Goal: Information Seeking & Learning: Learn about a topic

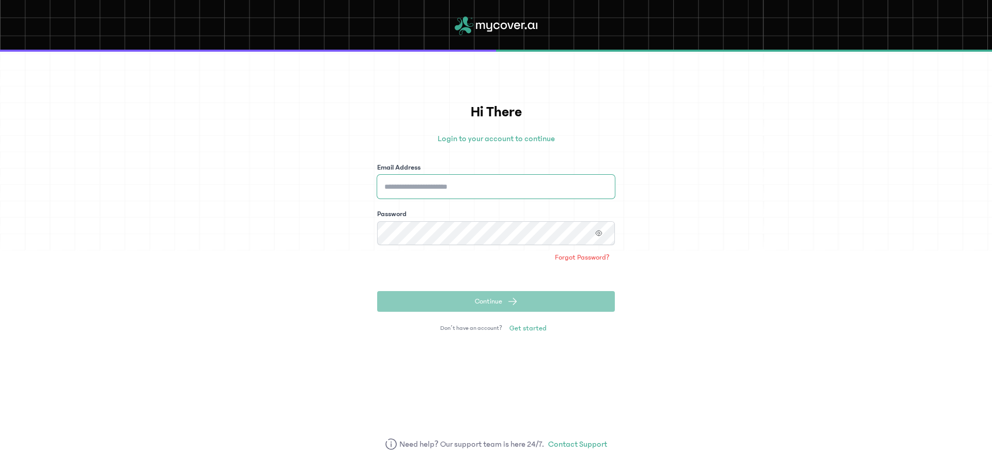
type input "**********"
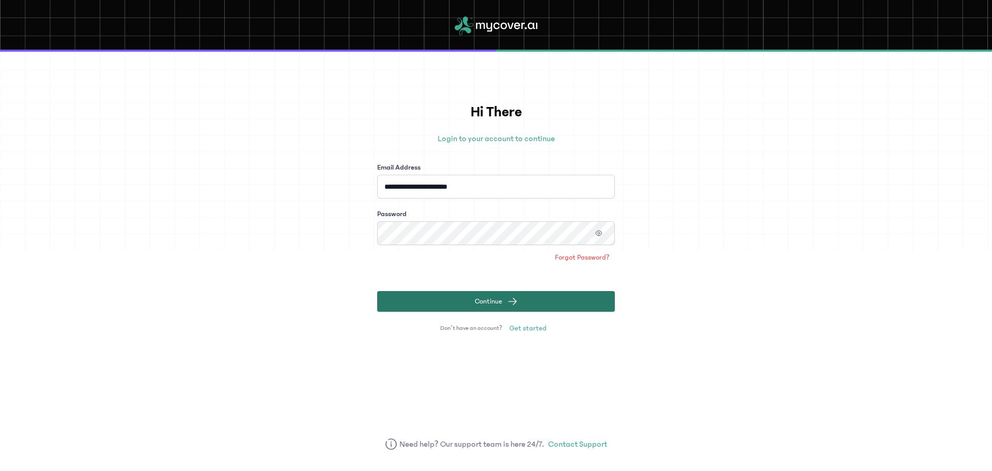
click at [494, 302] on span "Continue" at bounding box center [488, 301] width 27 height 10
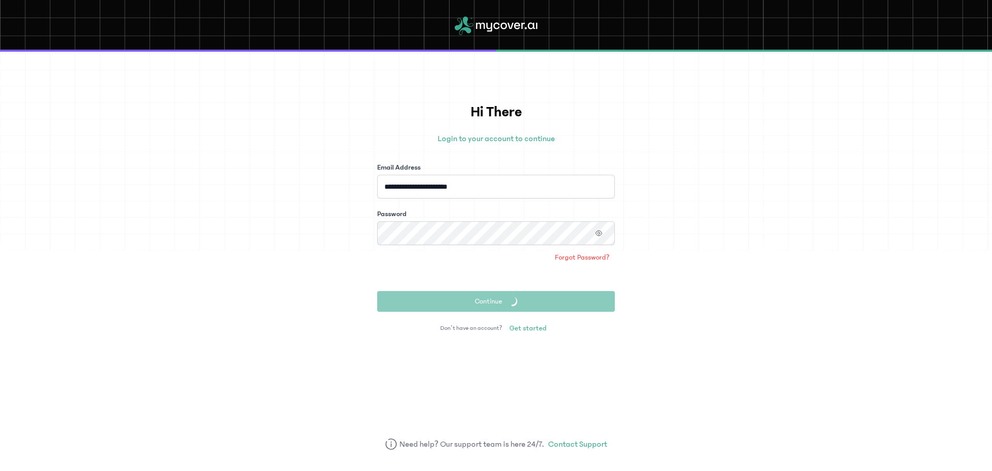
click at [511, 285] on form "**********" at bounding box center [496, 236] width 238 height 149
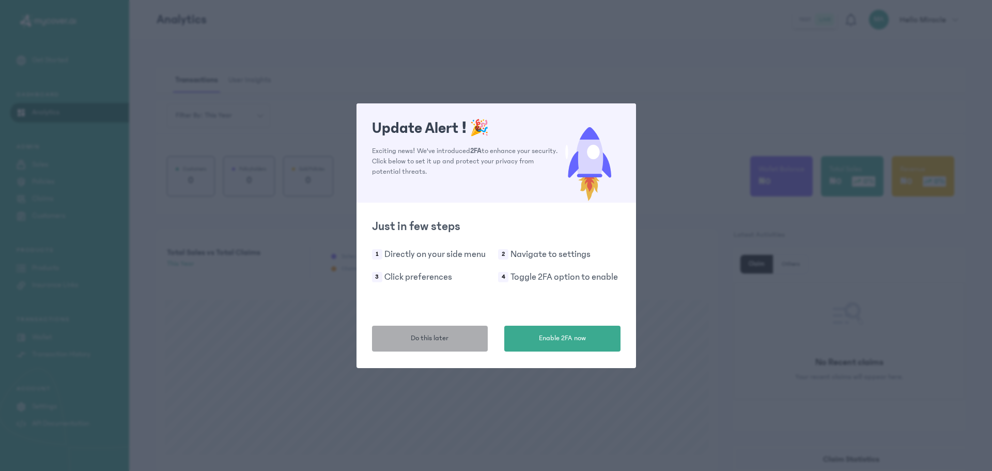
click at [443, 338] on span "Do this later" at bounding box center [430, 338] width 38 height 11
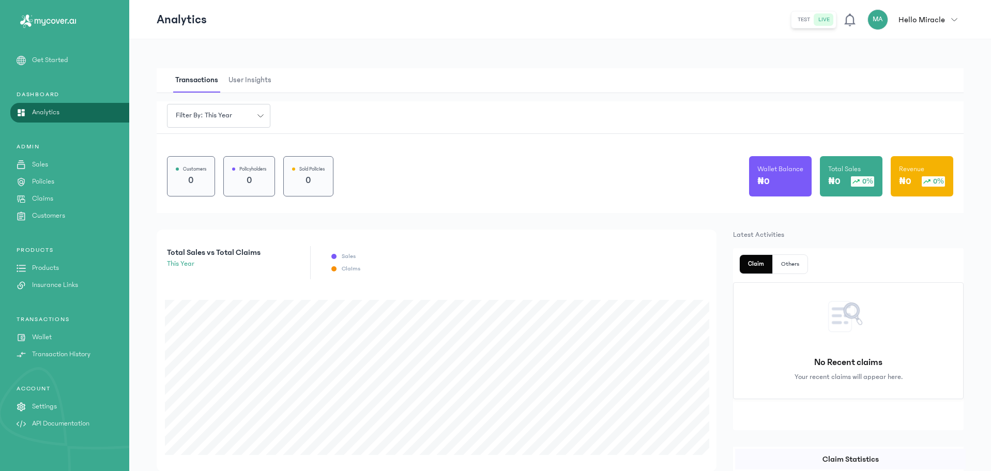
click at [57, 270] on p "Products" at bounding box center [45, 268] width 27 height 11
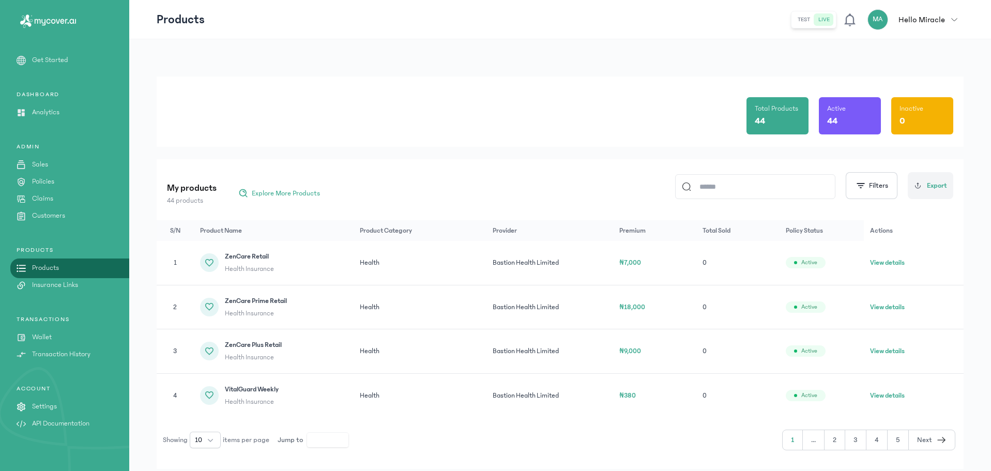
click at [874, 304] on button "View details" at bounding box center [887, 307] width 35 height 10
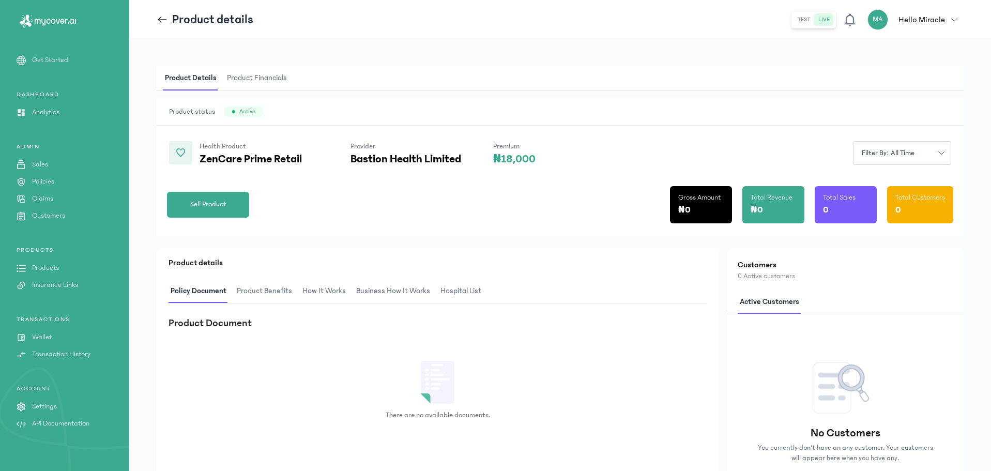
click at [254, 284] on span "Product Benefits" at bounding box center [264, 291] width 59 height 24
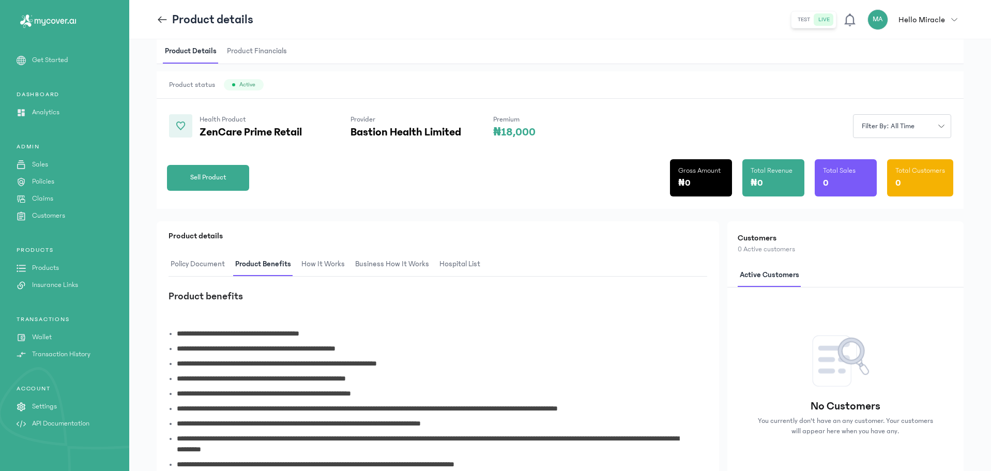
scroll to position [94, 0]
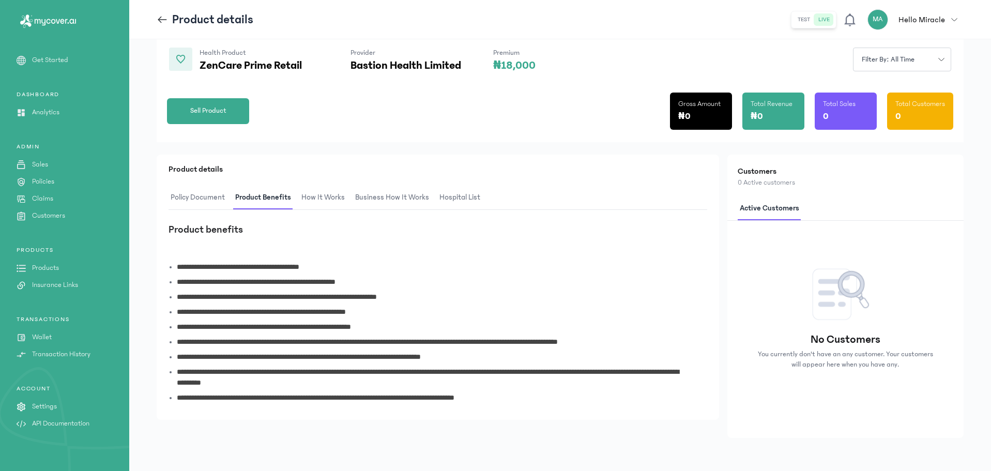
click at [325, 196] on span "How It Works" at bounding box center [323, 198] width 48 height 24
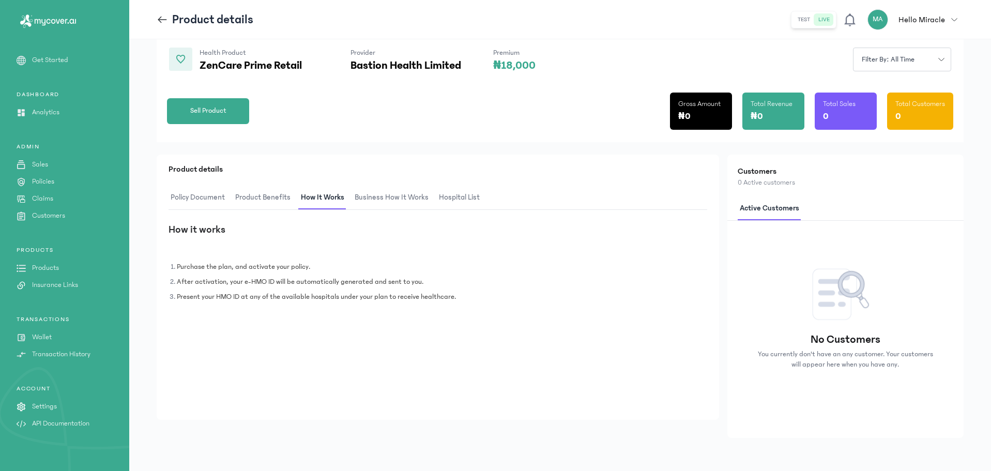
click at [360, 200] on span "Business How It Works" at bounding box center [391, 198] width 78 height 24
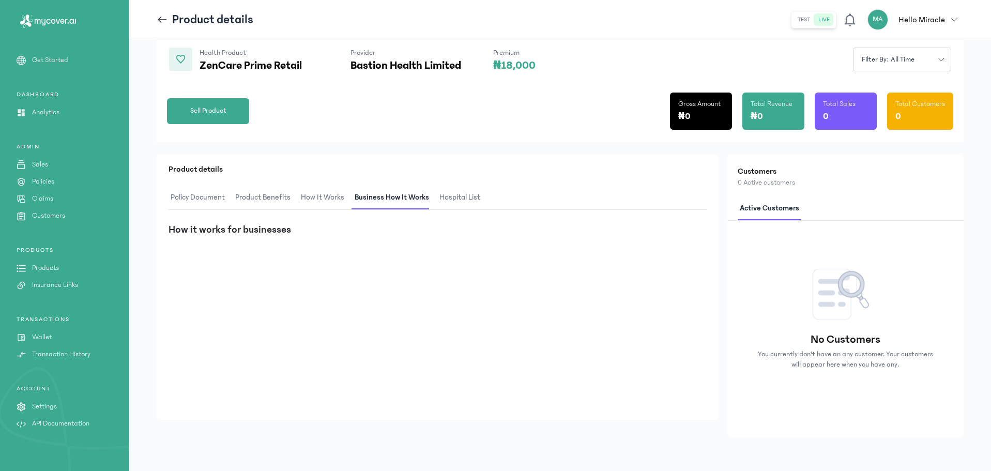
click at [476, 201] on span "hospital List" at bounding box center [459, 198] width 45 height 24
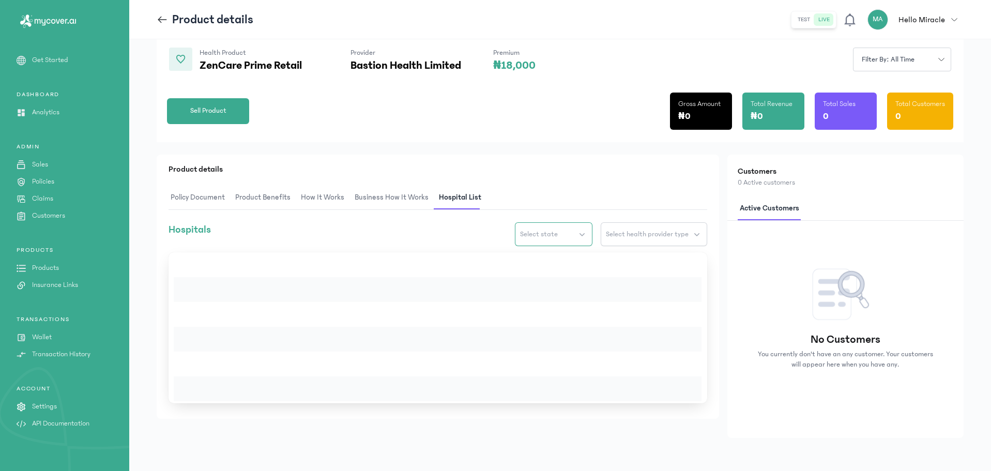
click at [558, 234] on span "Select state" at bounding box center [539, 234] width 38 height 10
click at [386, 193] on span "Business How It Works" at bounding box center [391, 198] width 78 height 24
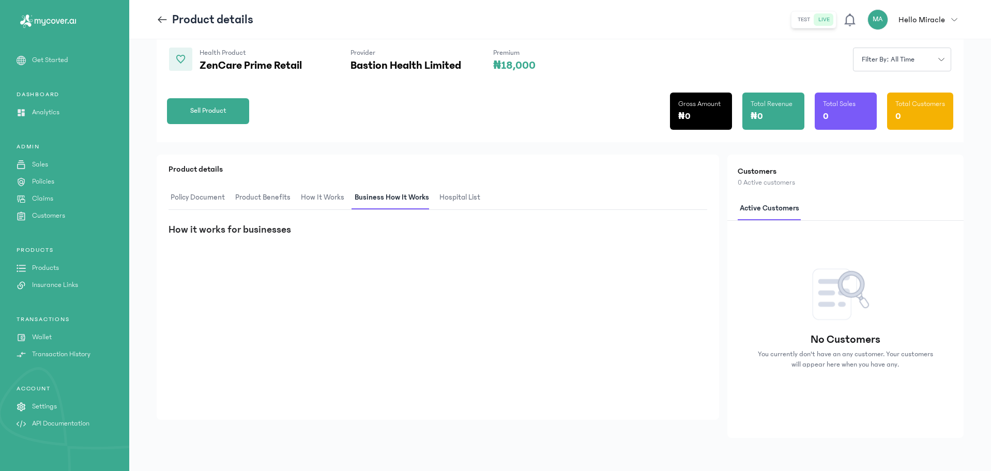
click at [162, 23] on icon at bounding box center [162, 19] width 11 height 11
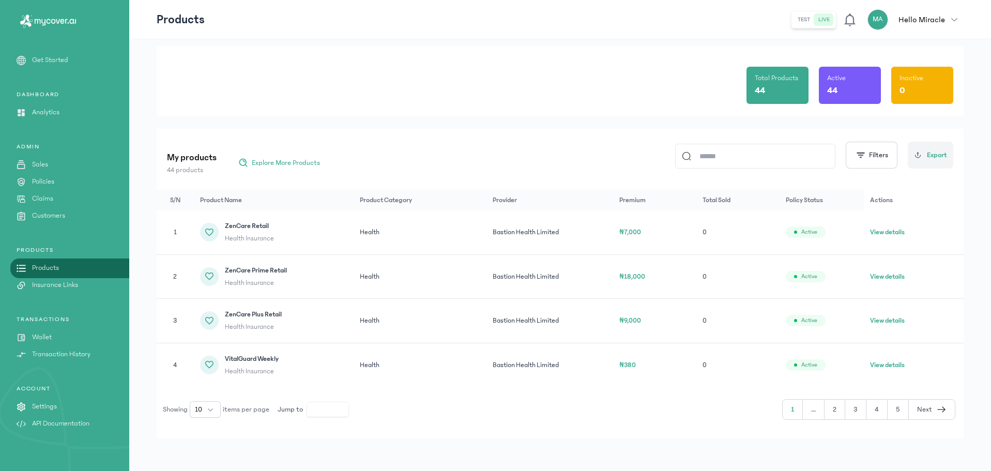
scroll to position [31, 0]
click at [204, 405] on button "10" at bounding box center [205, 409] width 31 height 17
click at [207, 335] on li "30" at bounding box center [205, 336] width 27 height 17
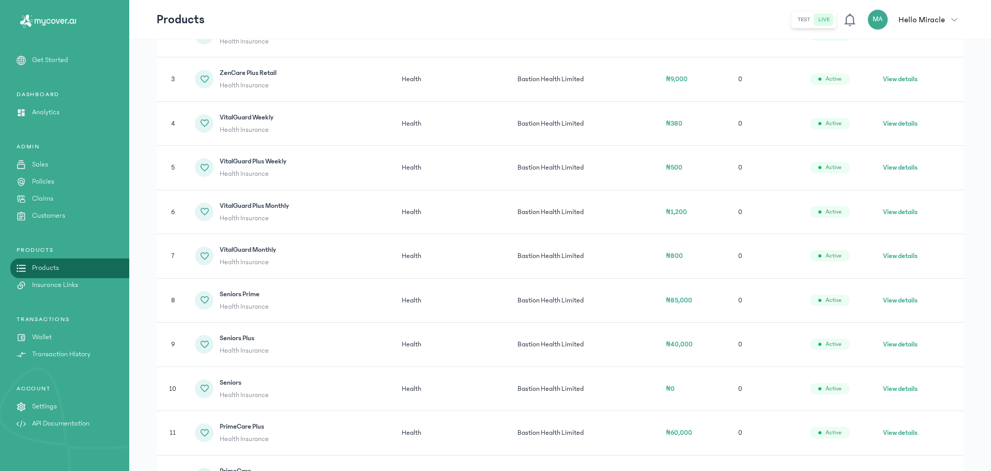
scroll to position [311, 0]
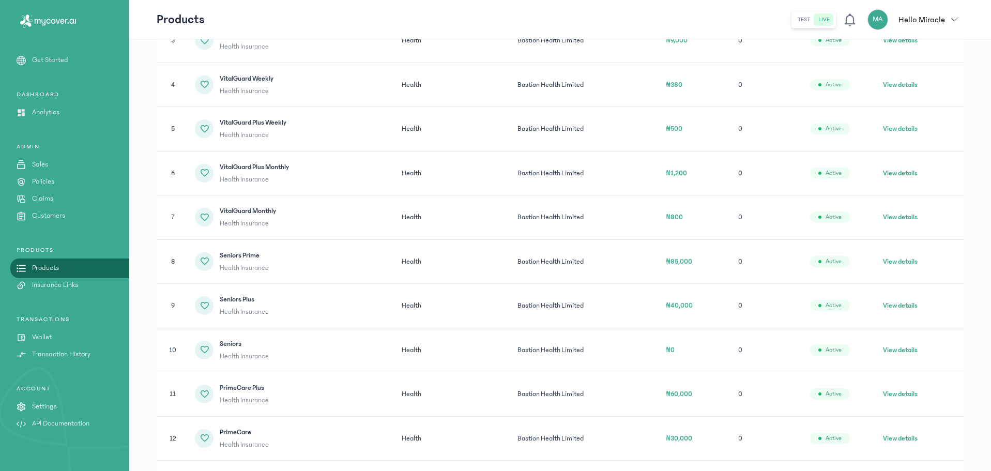
click at [906, 302] on button "View details" at bounding box center [900, 305] width 35 height 10
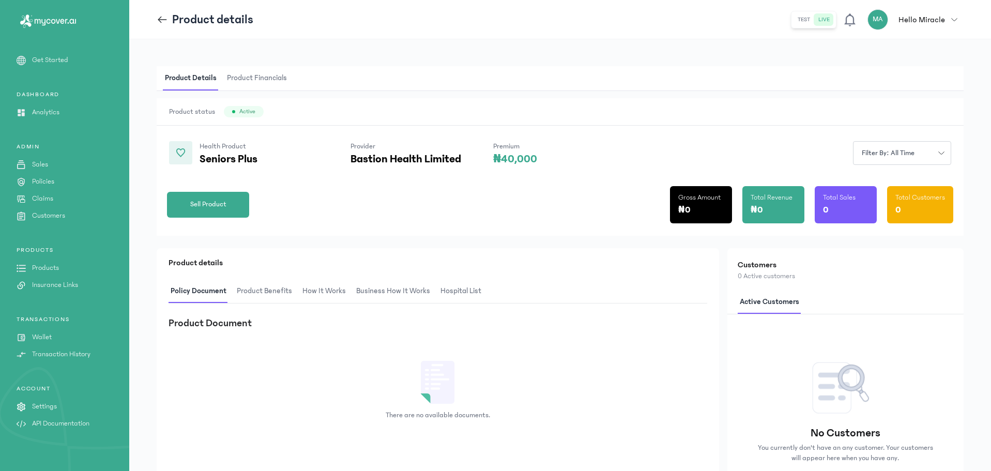
click at [250, 288] on span "Product Benefits" at bounding box center [264, 291] width 59 height 24
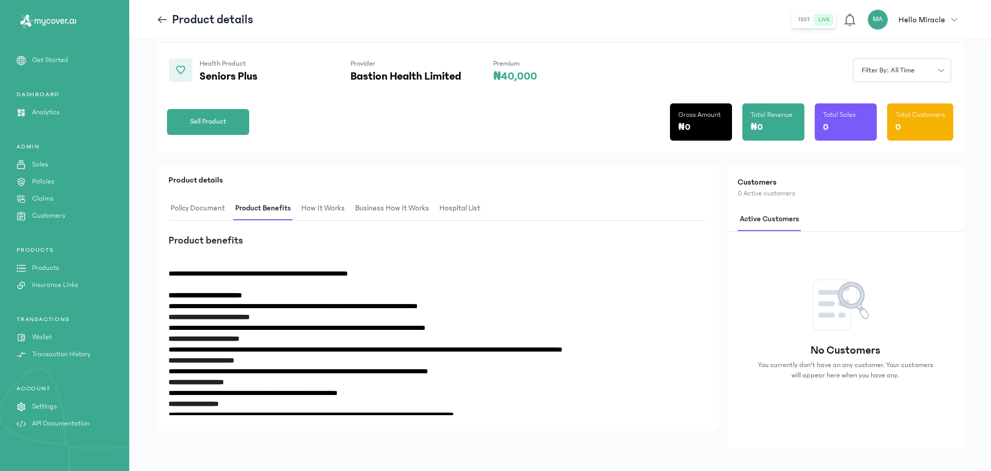
scroll to position [94, 0]
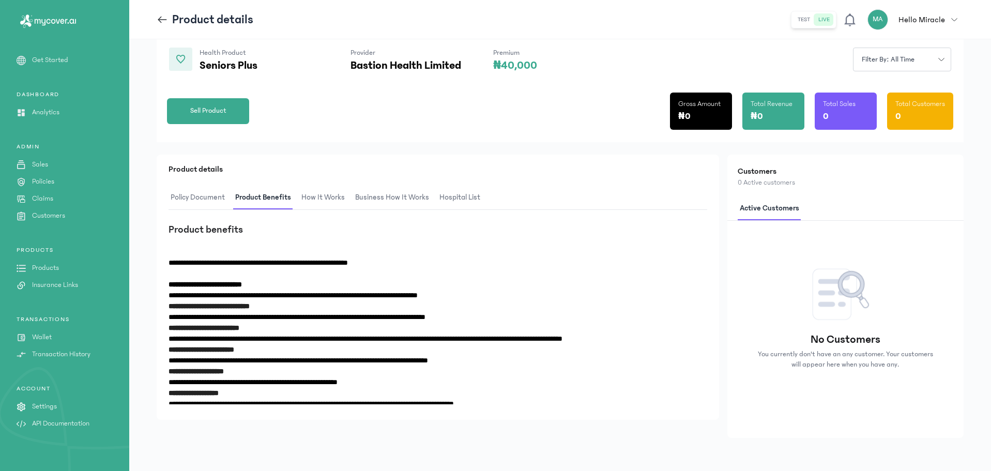
click at [316, 197] on span "How It Works" at bounding box center [323, 198] width 48 height 24
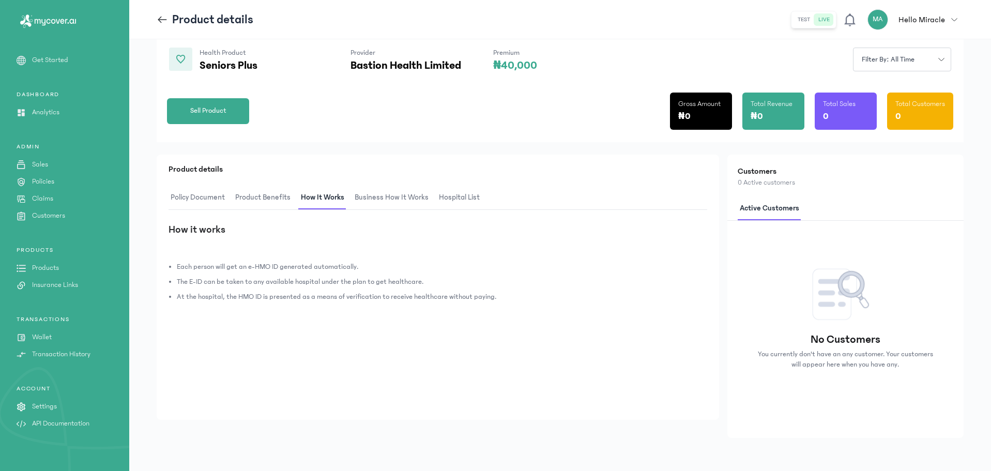
click at [387, 198] on span "Business How It Works" at bounding box center [391, 198] width 78 height 24
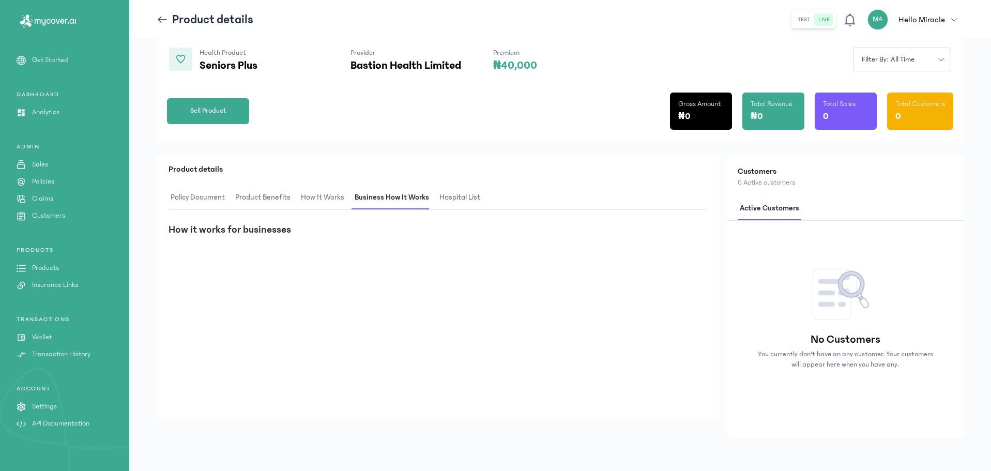
click at [298, 201] on button "Product Benefits" at bounding box center [266, 198] width 66 height 24
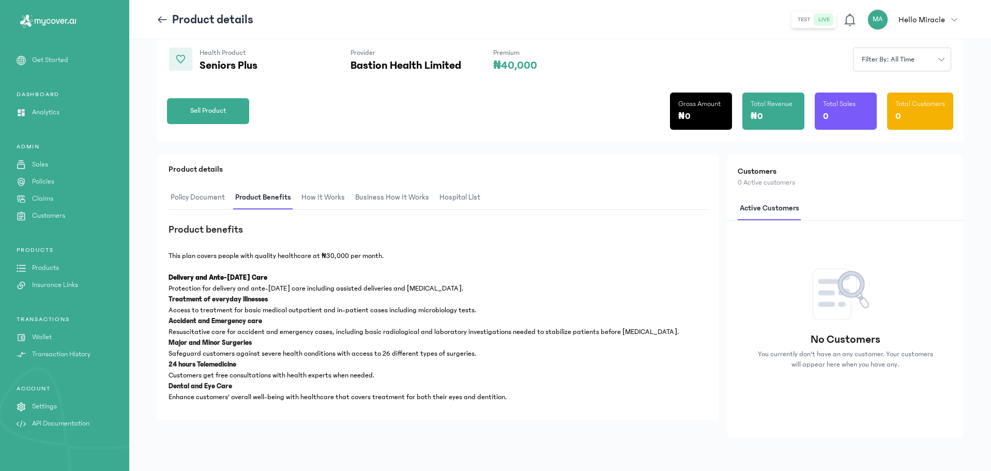
scroll to position [13, 0]
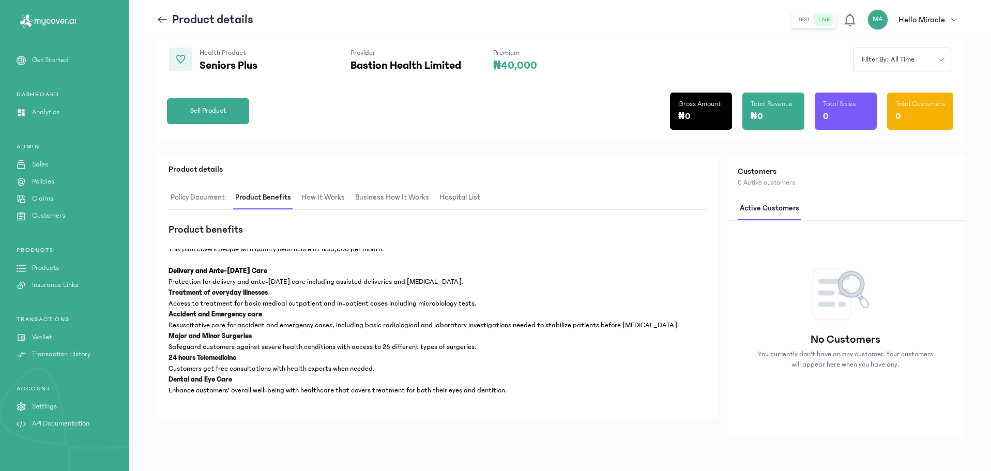
click at [163, 23] on icon at bounding box center [162, 19] width 11 height 11
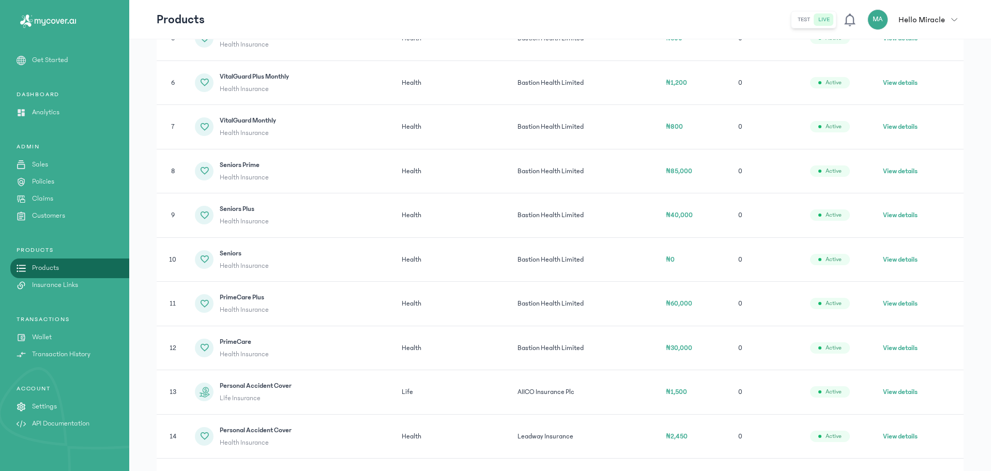
scroll to position [414, 0]
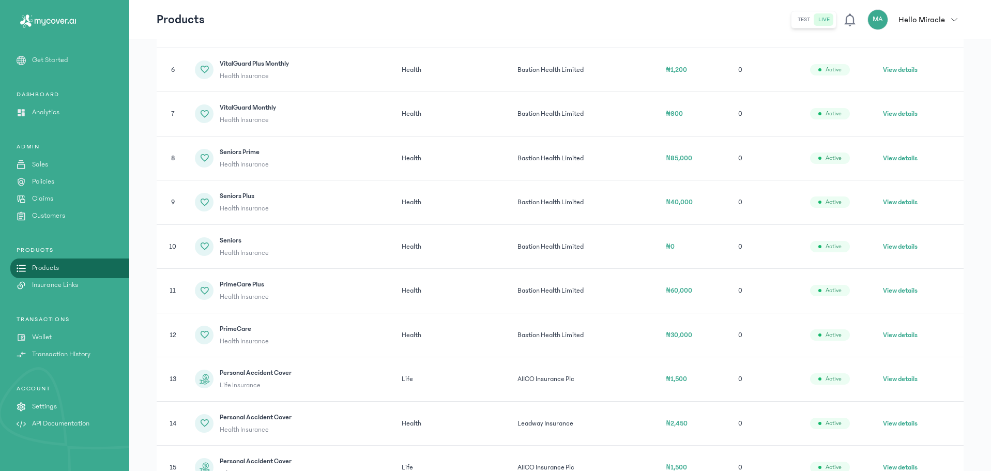
click at [899, 288] on button "View details" at bounding box center [900, 290] width 35 height 10
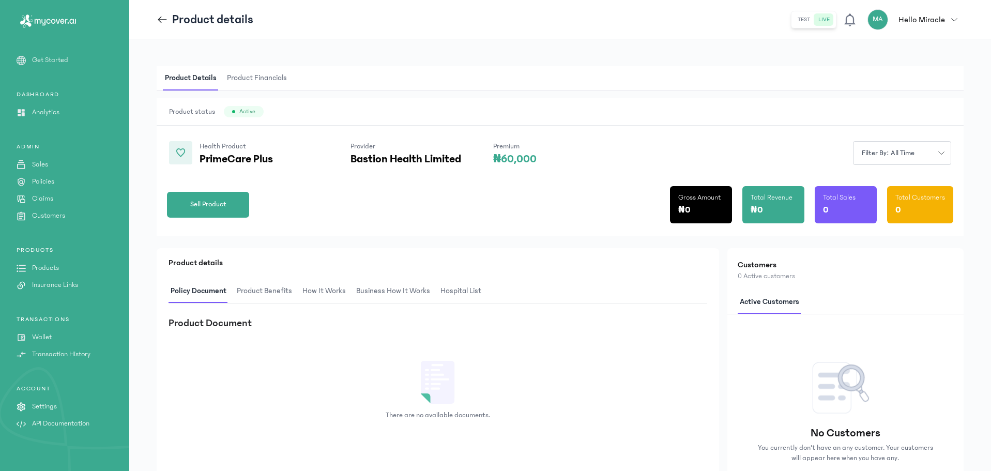
click at [244, 296] on span "Product Benefits" at bounding box center [264, 291] width 59 height 24
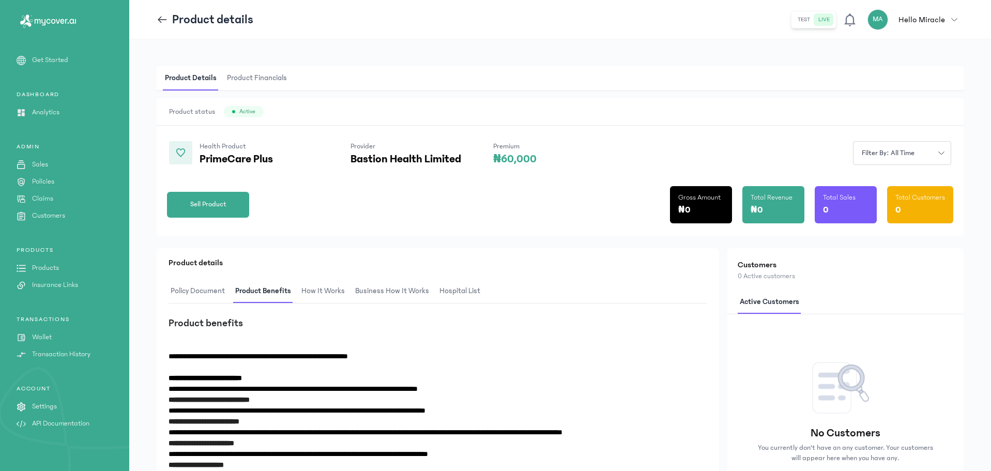
click at [329, 290] on span "How It Works" at bounding box center [323, 291] width 48 height 24
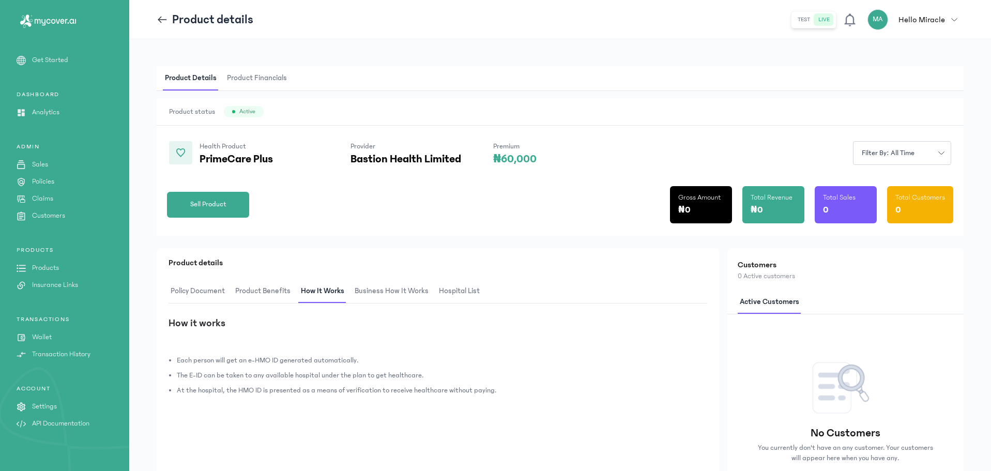
click at [168, 17] on span at bounding box center [165, 19] width 16 height 11
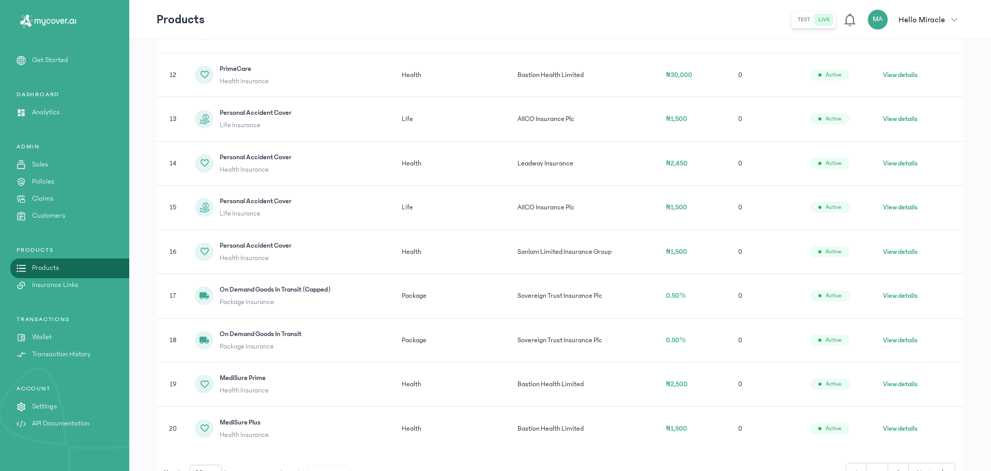
scroll to position [724, 0]
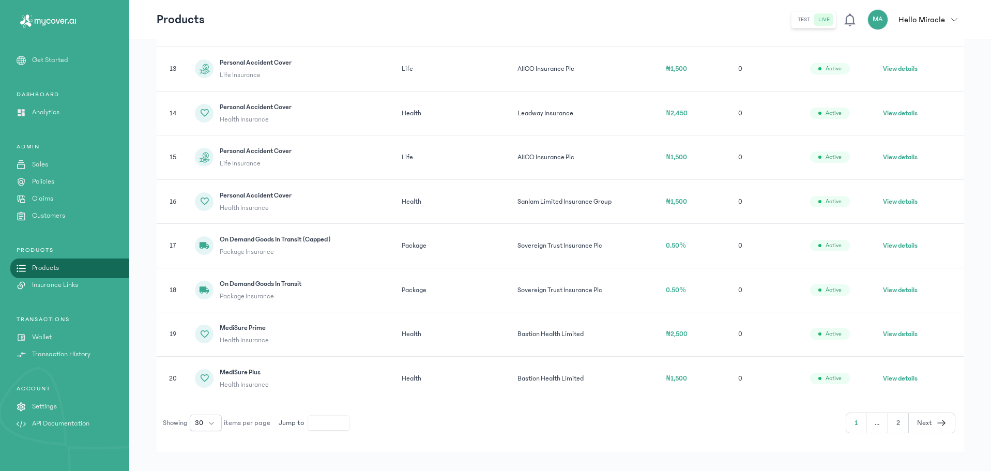
click at [899, 333] on button "View details" at bounding box center [900, 334] width 35 height 10
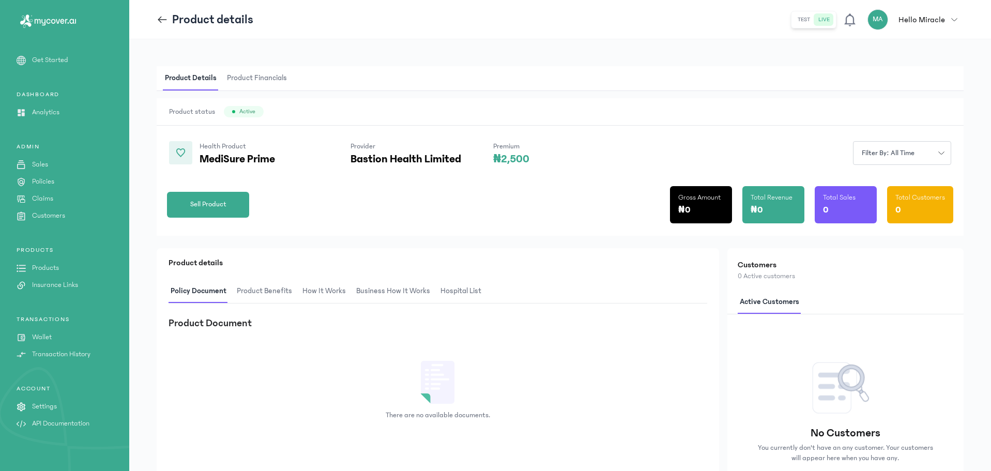
click at [257, 290] on span "Product Benefits" at bounding box center [264, 291] width 59 height 24
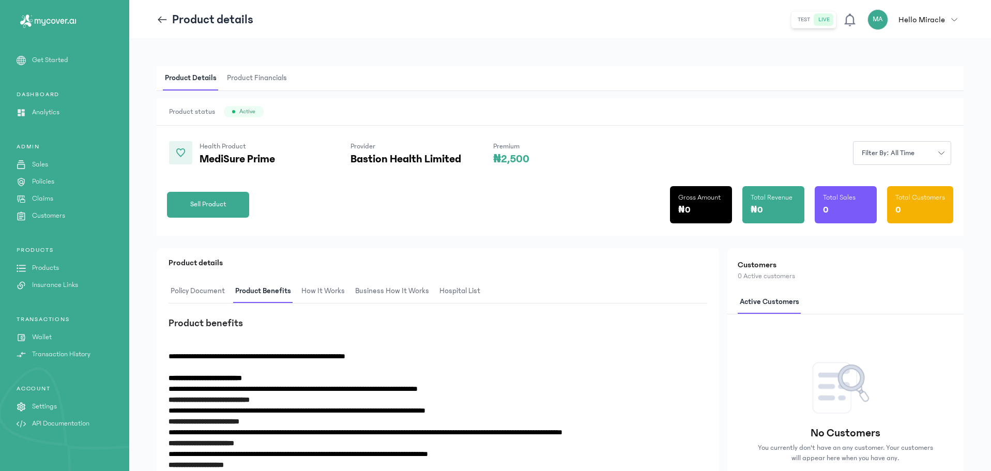
click at [328, 290] on span "How It Works" at bounding box center [323, 291] width 48 height 24
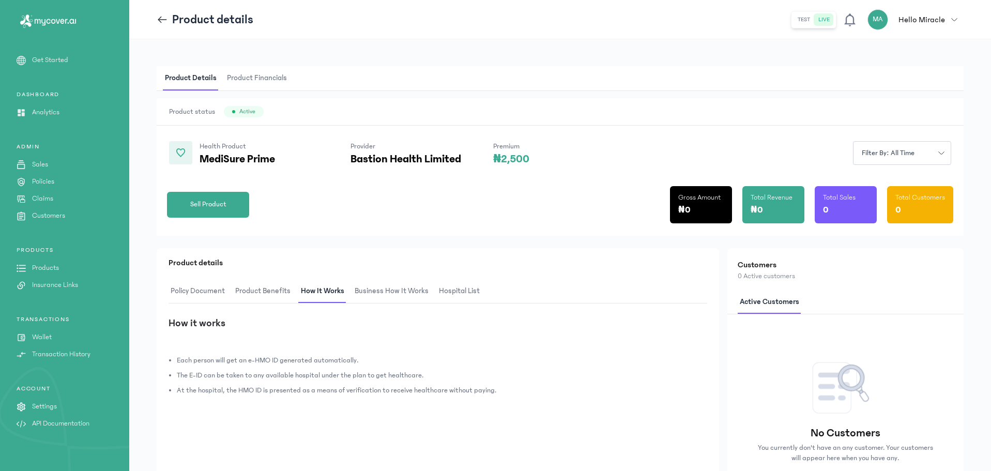
click at [377, 288] on span "Business How It Works" at bounding box center [391, 291] width 78 height 24
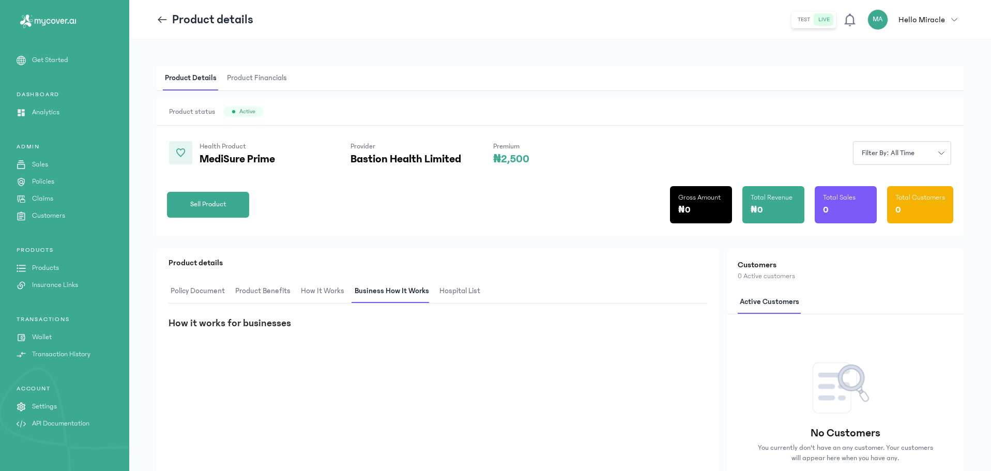
click at [446, 287] on span "hospital List" at bounding box center [459, 291] width 45 height 24
click at [385, 289] on span "Business How It Works" at bounding box center [391, 291] width 78 height 24
click at [316, 290] on span "How It Works" at bounding box center [323, 291] width 48 height 24
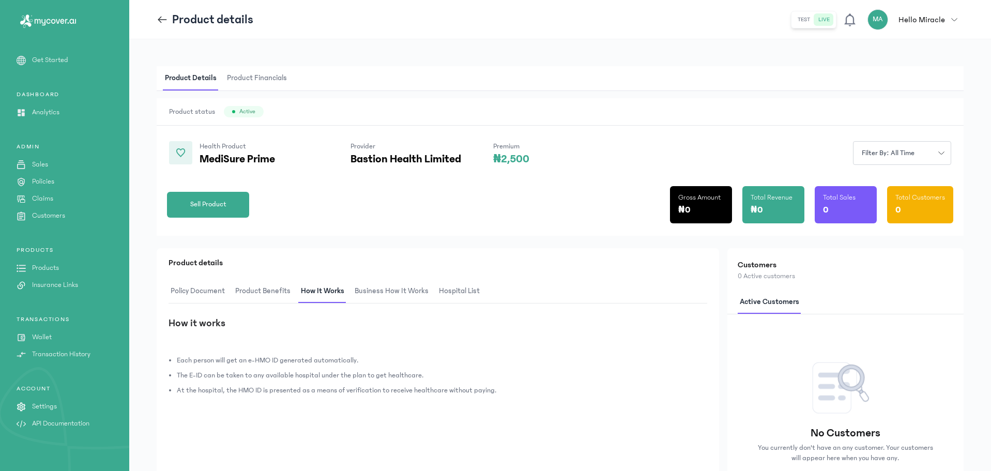
click at [241, 283] on span "Product Benefits" at bounding box center [262, 291] width 59 height 24
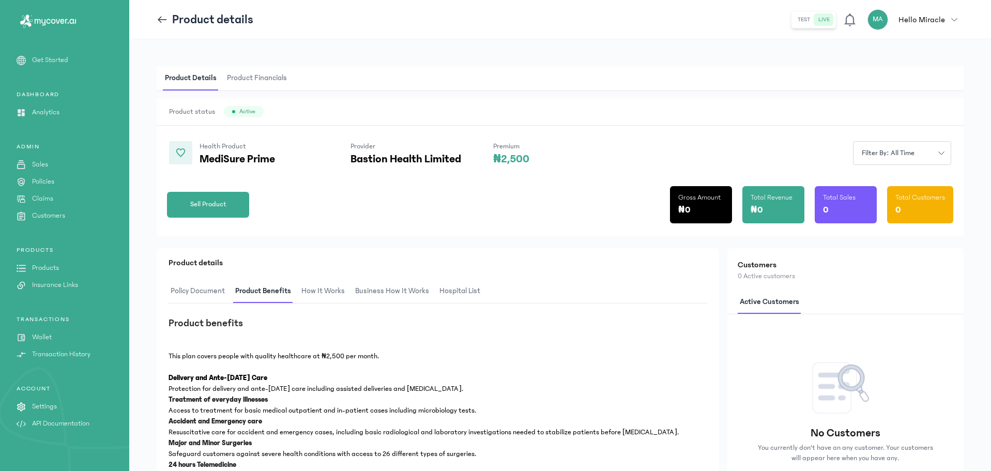
click at [243, 72] on span "Product Financials" at bounding box center [257, 78] width 64 height 24
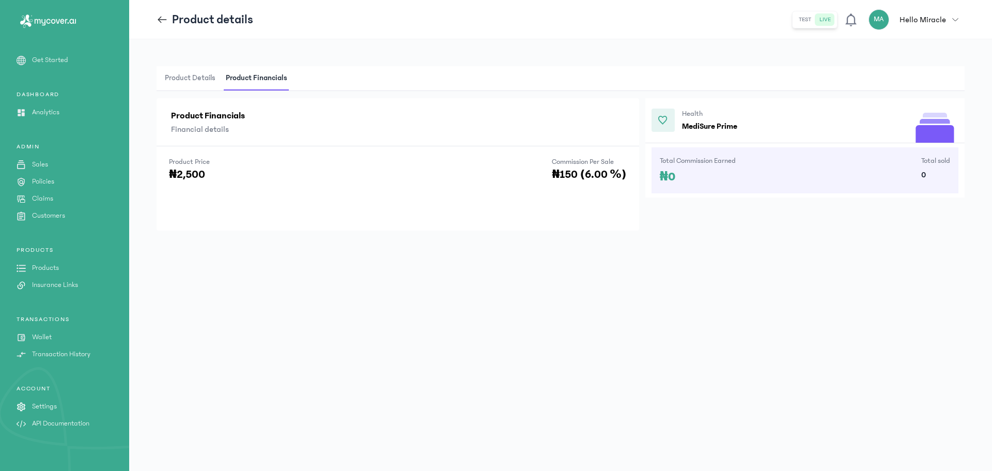
click at [203, 77] on span "Product Details" at bounding box center [190, 78] width 55 height 24
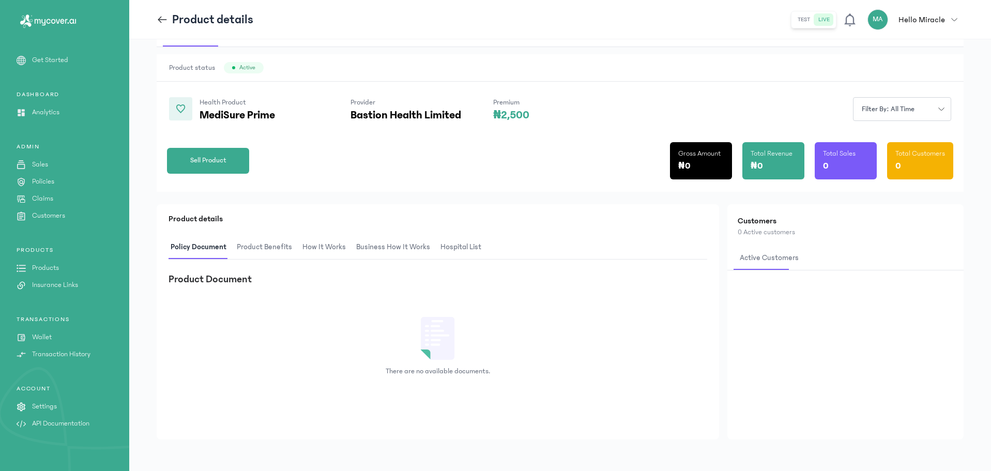
scroll to position [45, 0]
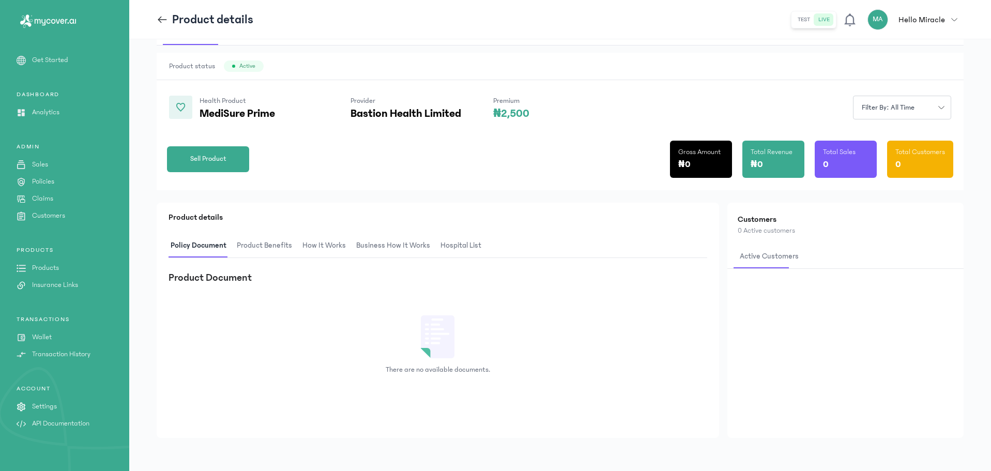
click at [269, 254] on span "Product Benefits" at bounding box center [264, 246] width 59 height 24
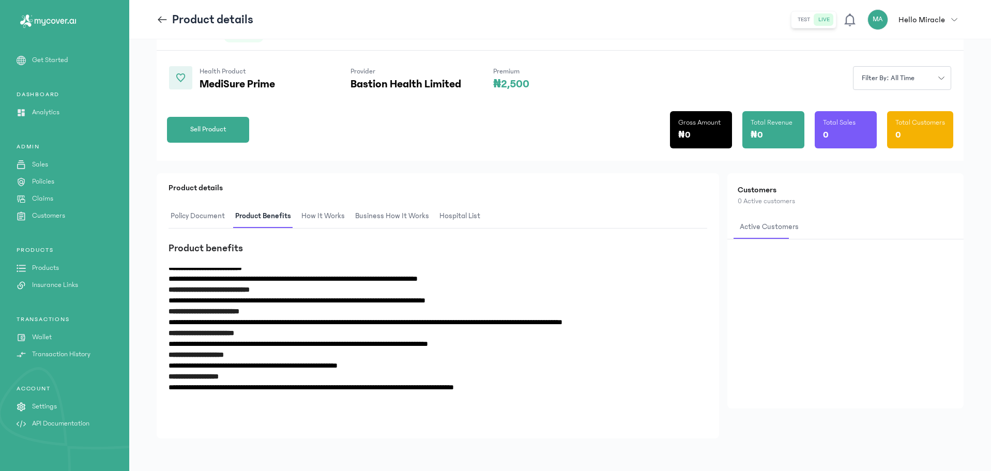
scroll to position [75, 0]
click at [312, 212] on span "How It Works" at bounding box center [323, 216] width 48 height 24
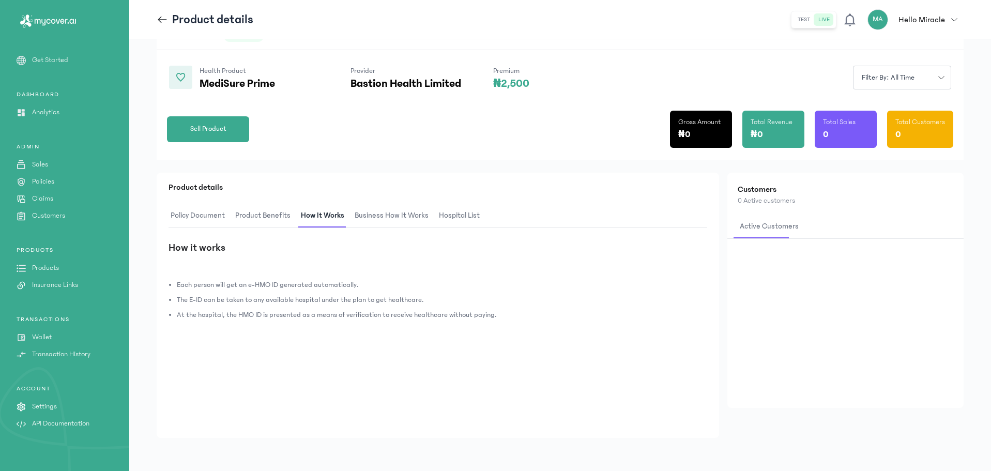
click at [371, 217] on span "Business How It Works" at bounding box center [391, 216] width 78 height 24
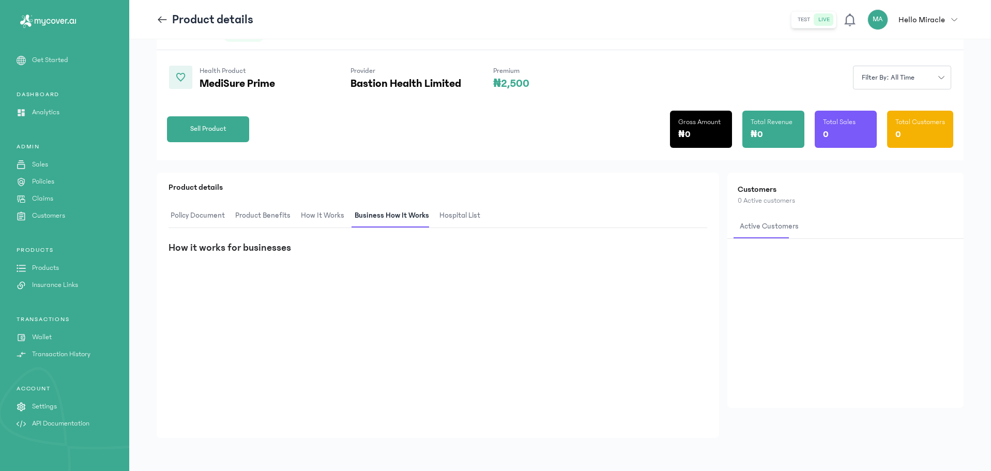
click at [314, 217] on span "How It Works" at bounding box center [323, 216] width 48 height 24
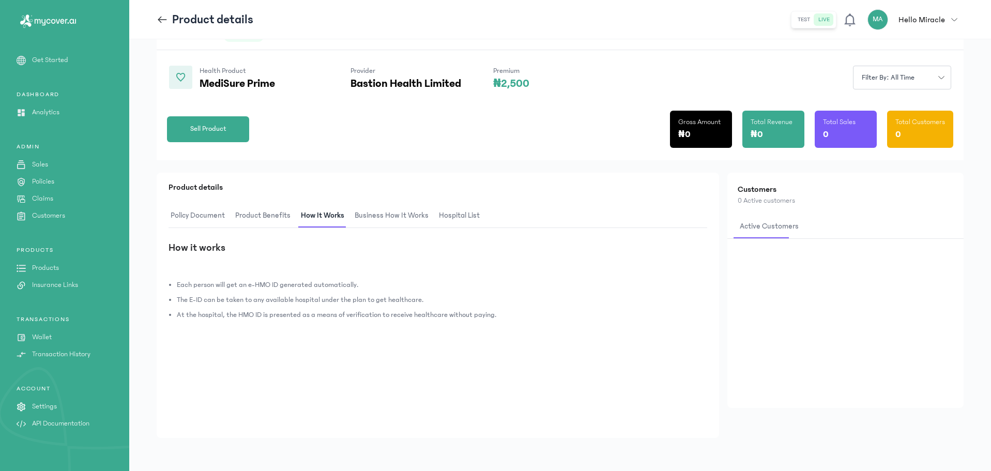
click at [272, 216] on span "Product Benefits" at bounding box center [262, 216] width 59 height 24
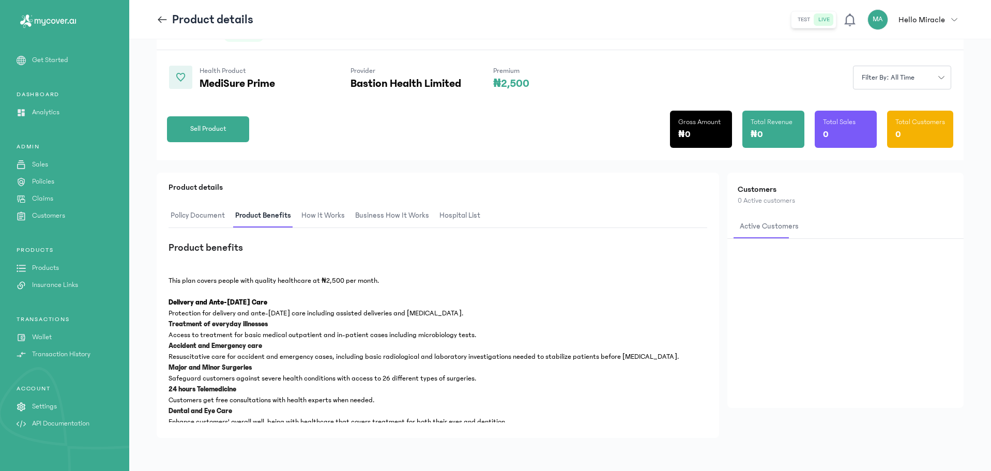
click at [164, 14] on icon at bounding box center [162, 19] width 11 height 11
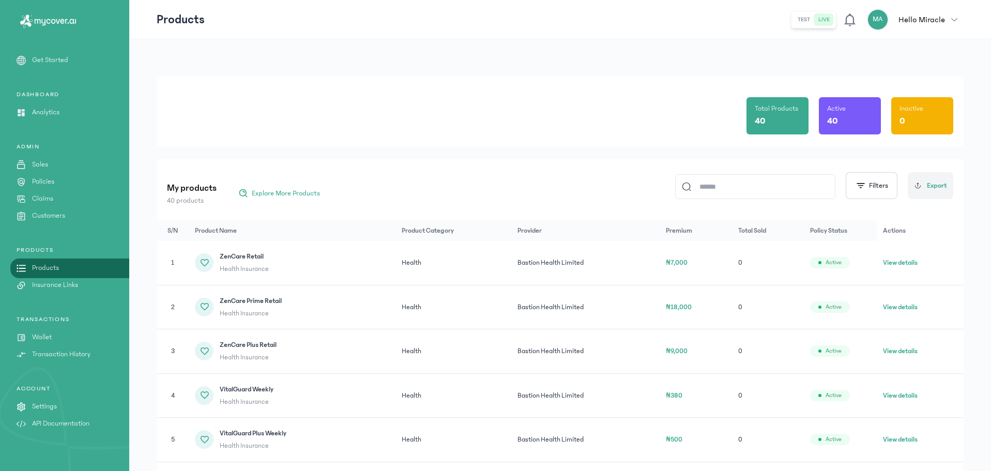
click at [674, 233] on th "Premium" at bounding box center [695, 230] width 72 height 21
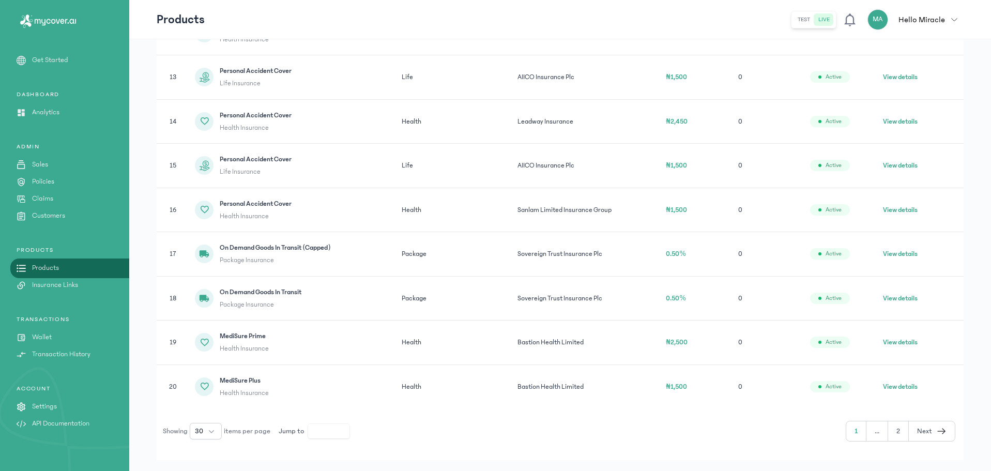
scroll to position [738, 0]
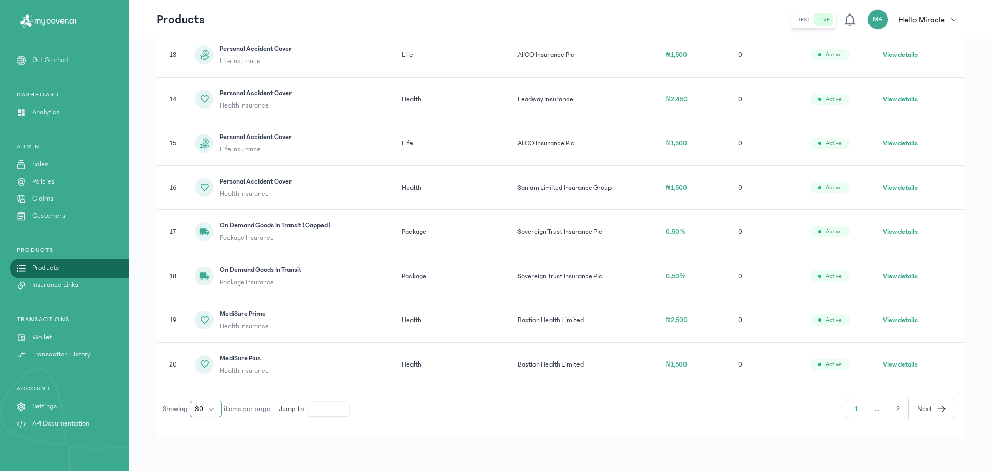
click at [203, 410] on span "30" at bounding box center [199, 409] width 8 height 10
click at [204, 381] on span "100" at bounding box center [200, 386] width 11 height 10
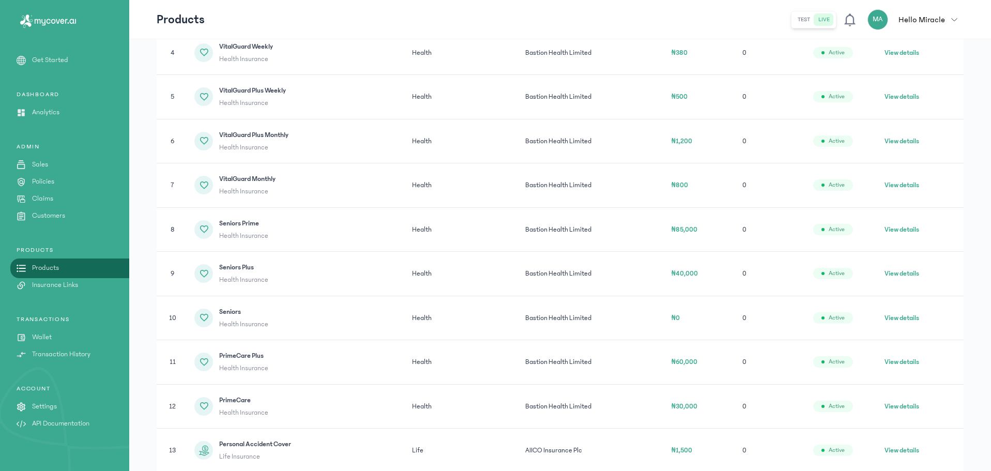
scroll to position [343, 0]
click at [904, 227] on button "View details" at bounding box center [901, 229] width 35 height 10
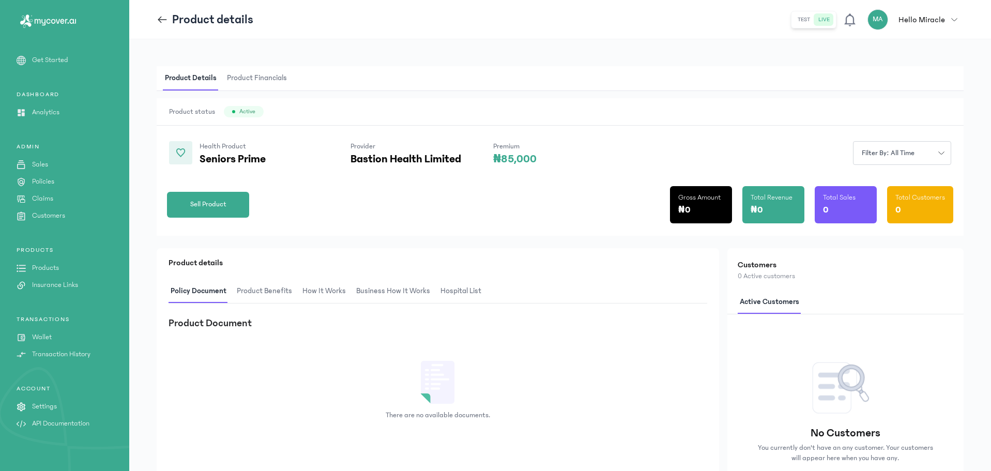
click at [258, 291] on span "Product Benefits" at bounding box center [264, 291] width 59 height 24
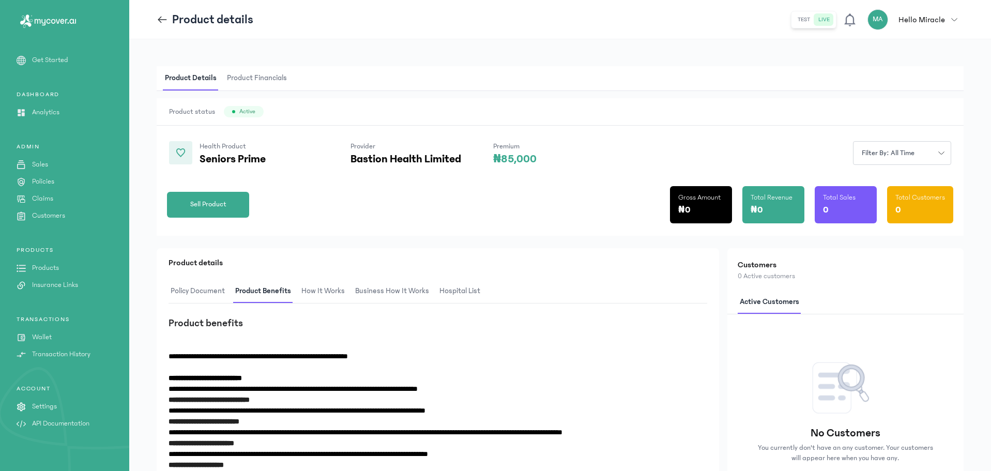
click at [318, 298] on span "How It Works" at bounding box center [323, 291] width 48 height 24
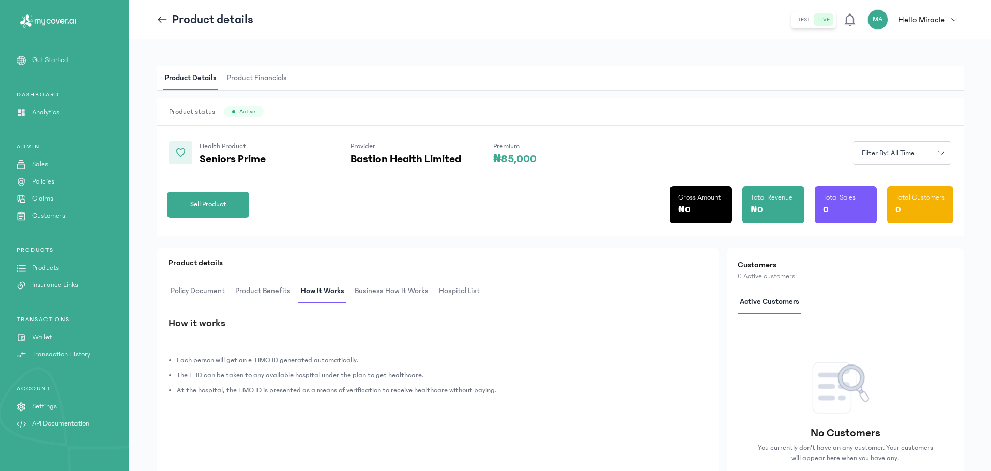
click at [366, 295] on span "Business How It Works" at bounding box center [391, 291] width 78 height 24
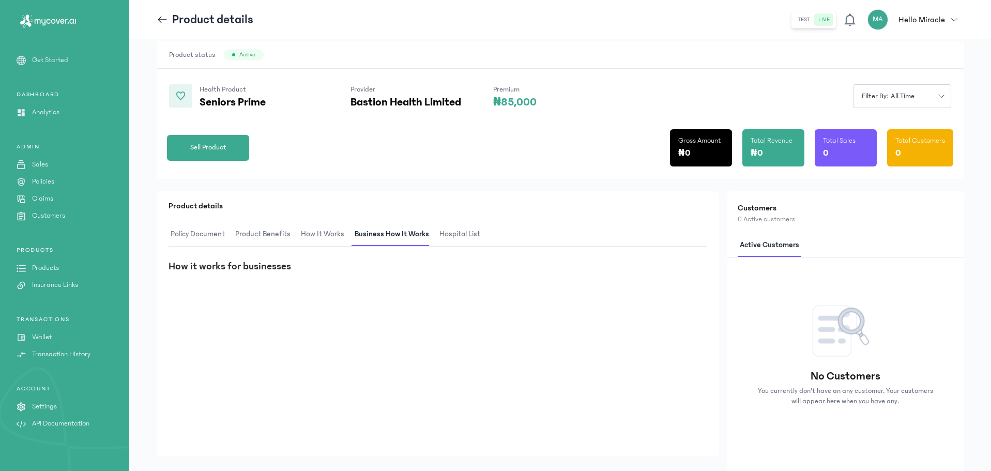
scroll to position [94, 0]
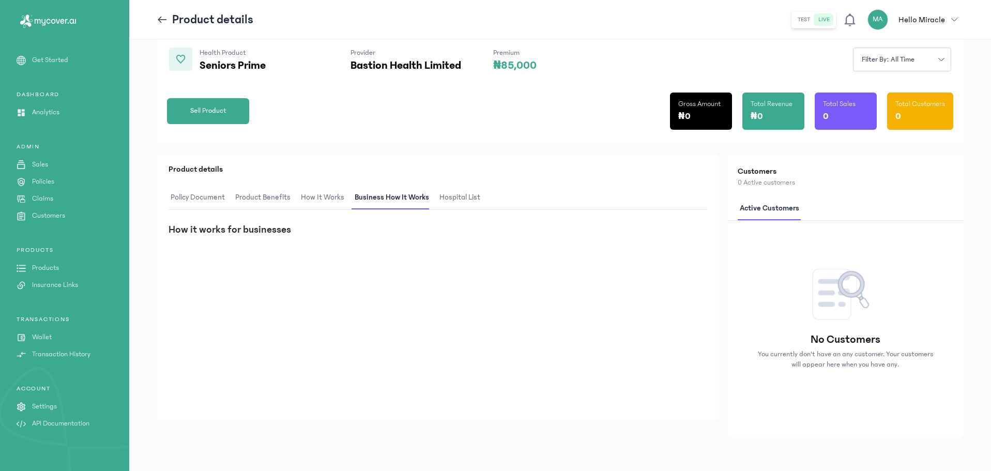
click at [450, 202] on span "hospital List" at bounding box center [459, 198] width 45 height 24
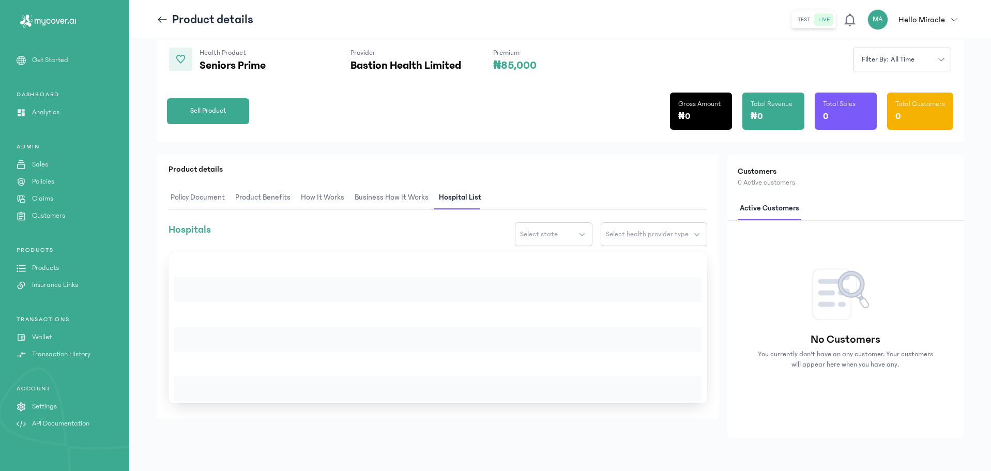
click at [267, 193] on span "Product Benefits" at bounding box center [262, 198] width 59 height 24
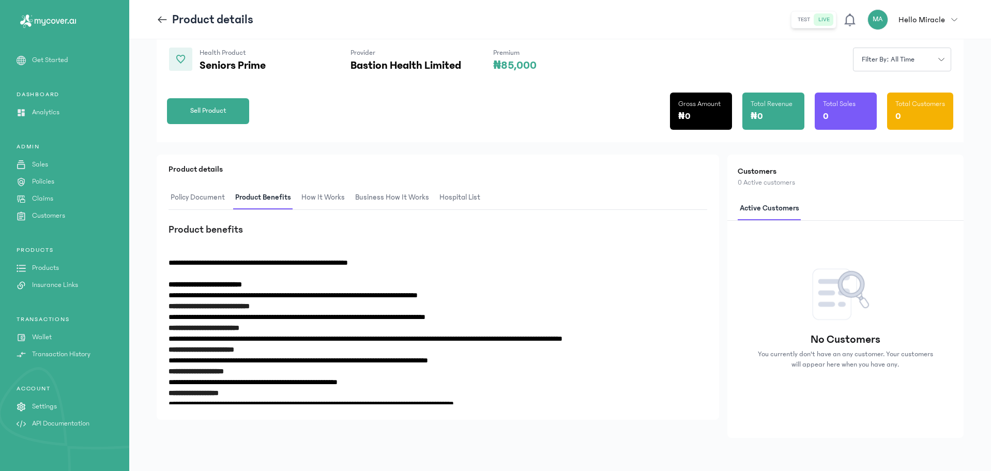
click at [168, 263] on span "**********" at bounding box center [257, 262] width 179 height 7
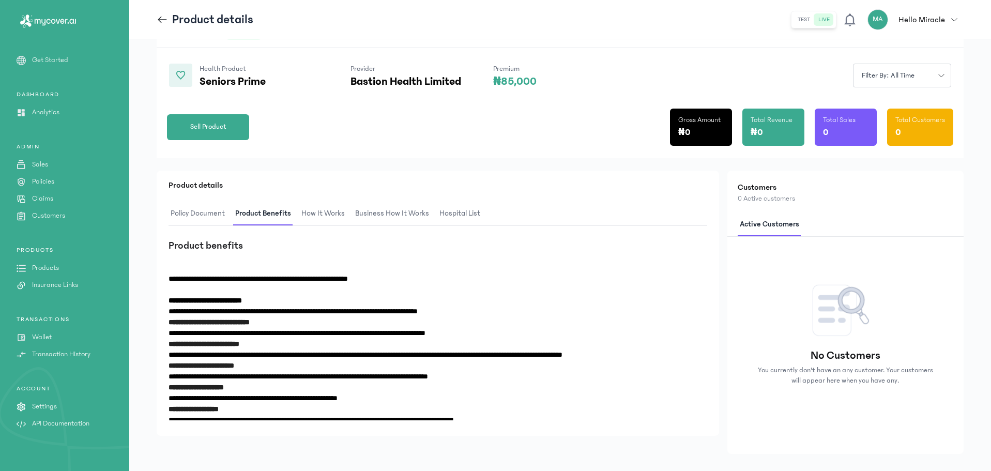
scroll to position [80, 0]
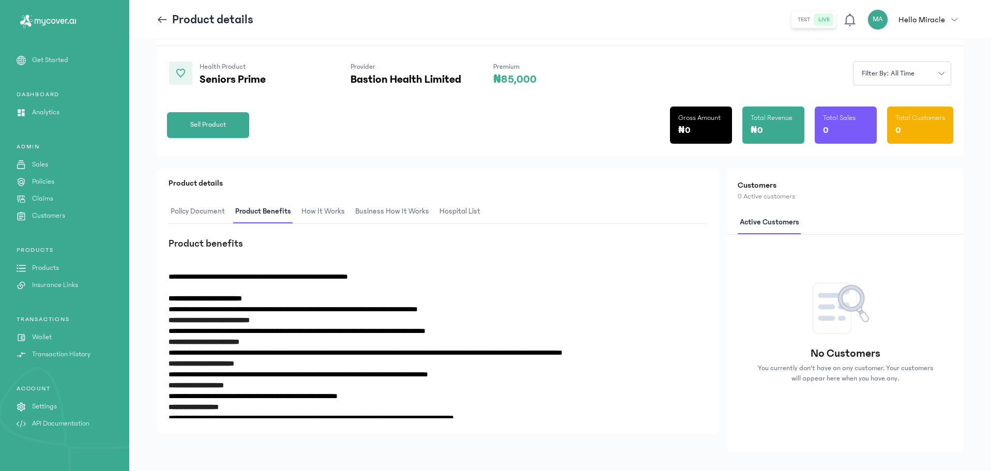
click at [381, 207] on span "Business How It Works" at bounding box center [392, 211] width 78 height 24
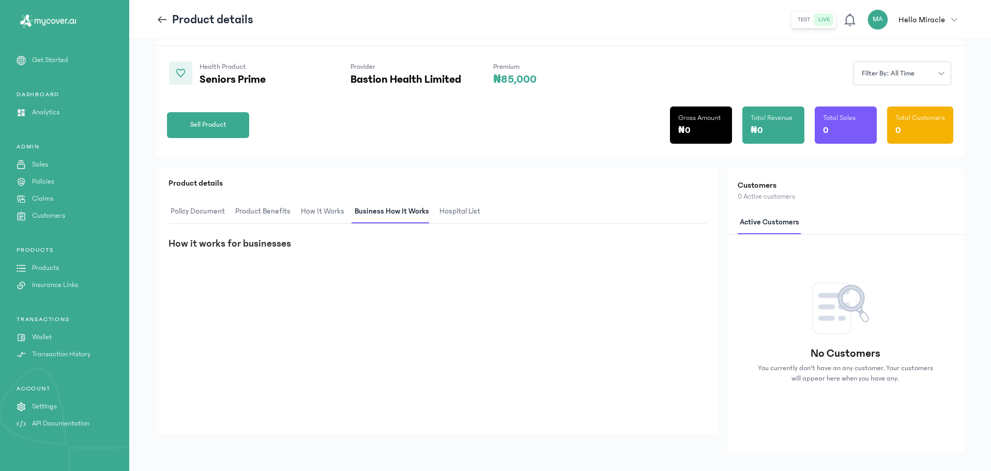
click at [478, 210] on span "hospital List" at bounding box center [459, 211] width 45 height 24
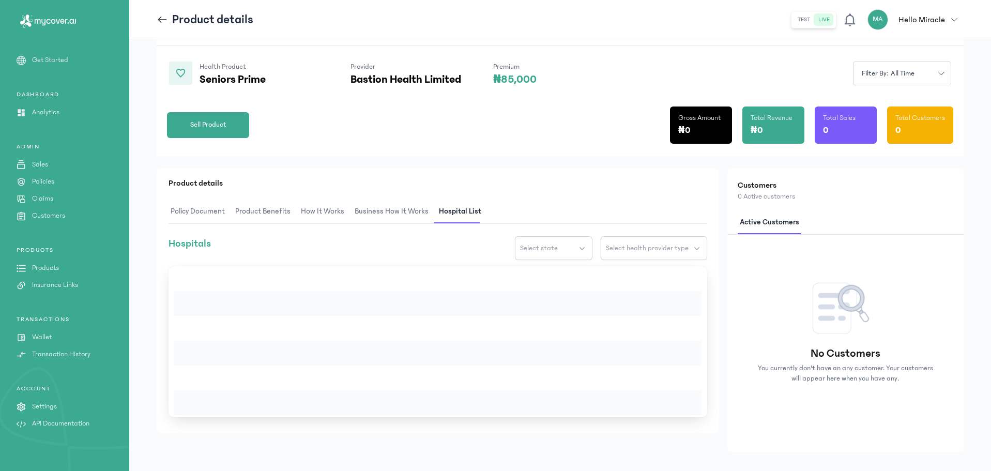
click at [281, 209] on span "Product Benefits" at bounding box center [262, 211] width 59 height 24
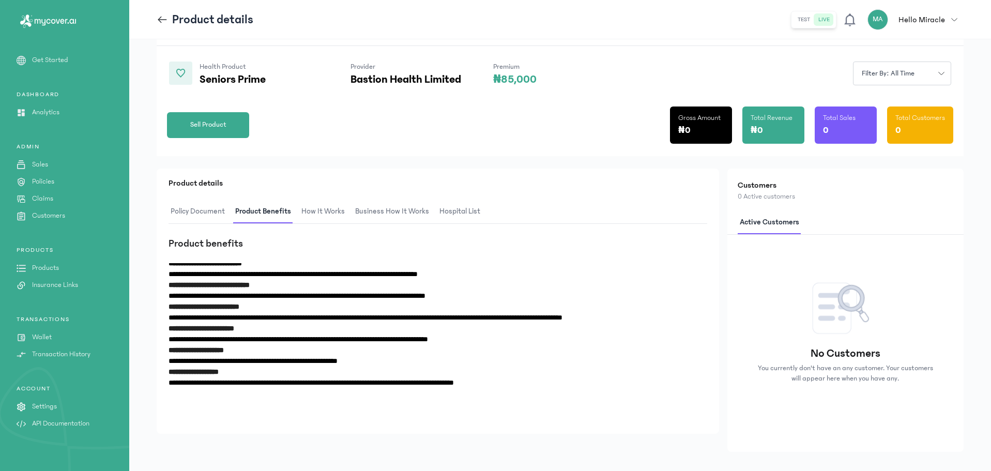
scroll to position [94, 0]
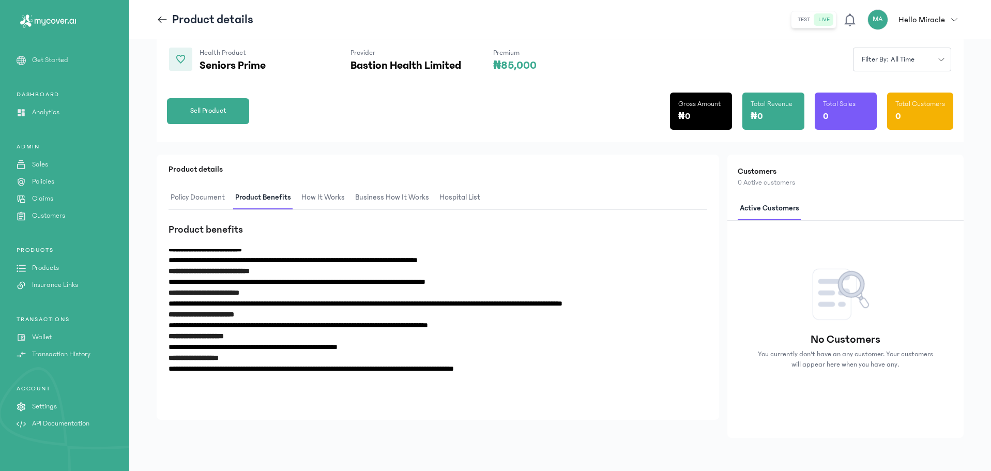
click at [324, 193] on span "How It Works" at bounding box center [323, 198] width 48 height 24
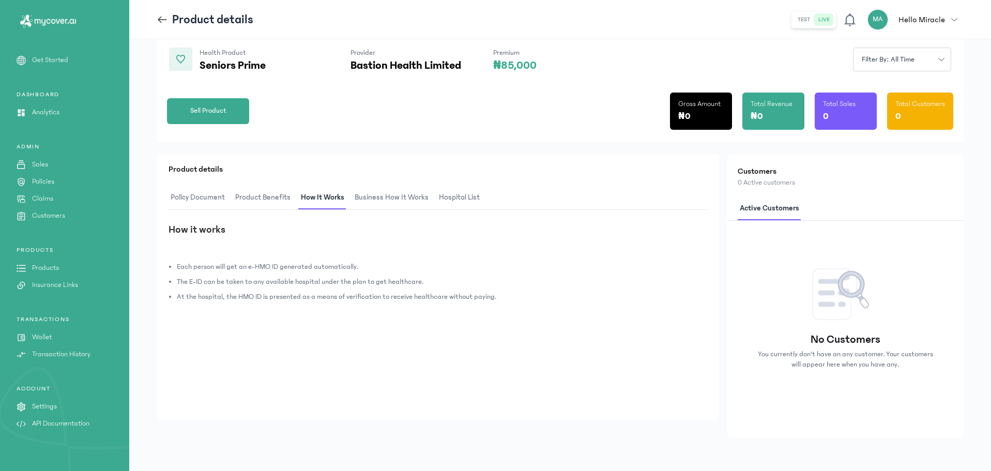
click at [375, 193] on span "Business How It Works" at bounding box center [391, 198] width 78 height 24
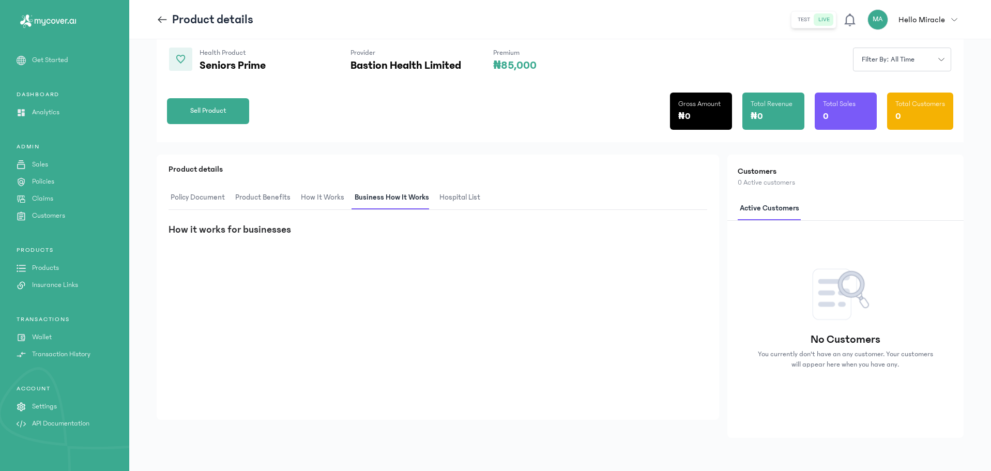
click at [186, 204] on span "Policy Document" at bounding box center [197, 198] width 58 height 24
click at [260, 195] on span "Product Benefits" at bounding box center [264, 198] width 59 height 24
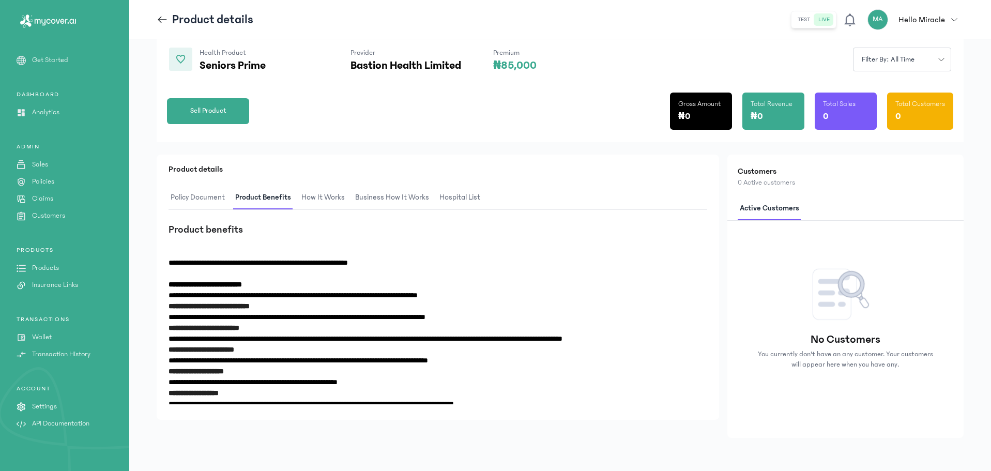
scroll to position [35, 0]
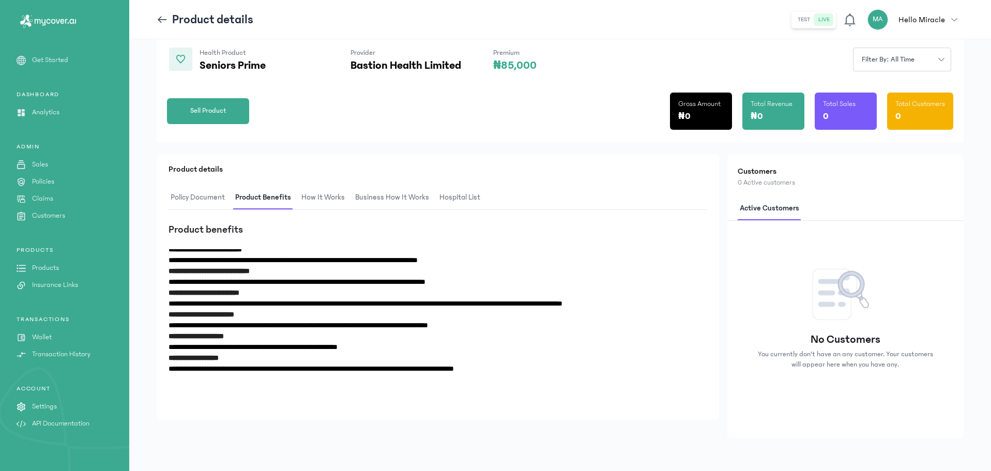
click at [822, 50] on div "Health Product Seniors Prime Provider Bastion Health Limited Premium ₦85,000 Fi…" at bounding box center [560, 52] width 807 height 40
click at [573, 430] on div "**********" at bounding box center [438, 297] width 562 height 284
